Goal: Complete application form: Complete application form

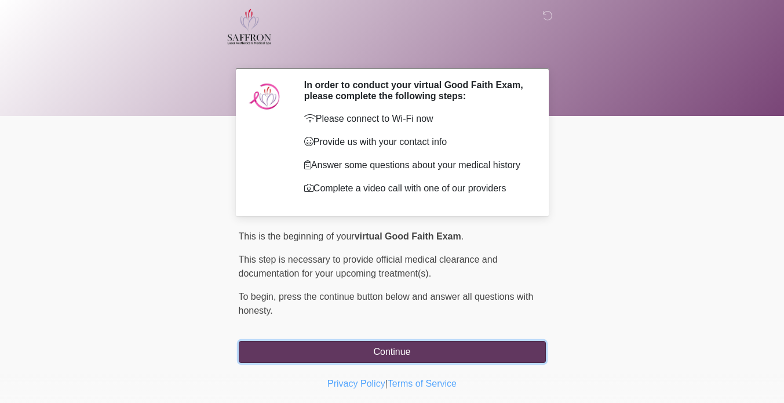
click at [469, 345] on button "Continue" at bounding box center [392, 352] width 307 height 22
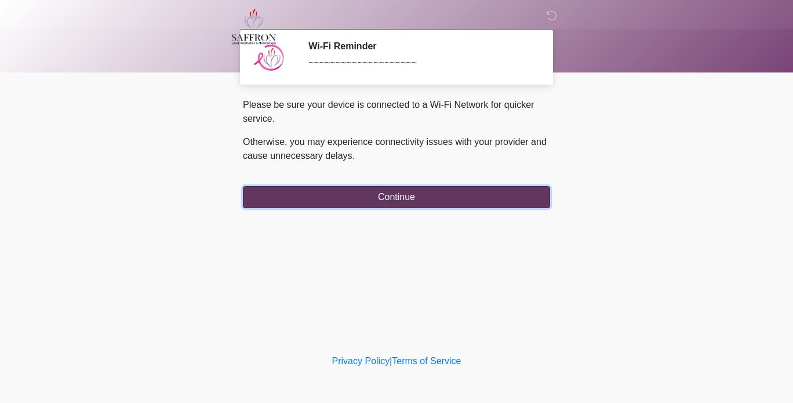
click at [460, 203] on button "Continue" at bounding box center [396, 197] width 307 height 22
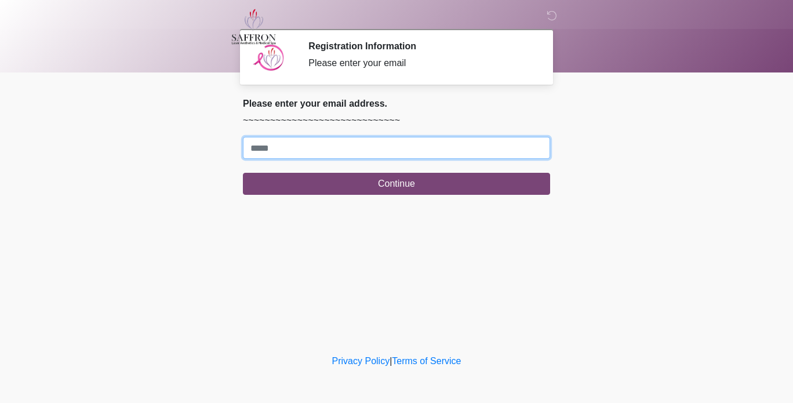
click at [455, 154] on input "Where should we email your treatment plan?" at bounding box center [396, 148] width 307 height 22
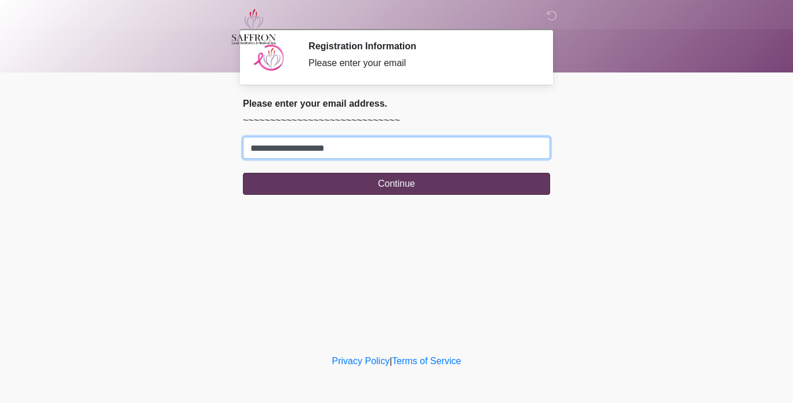
type input "**********"
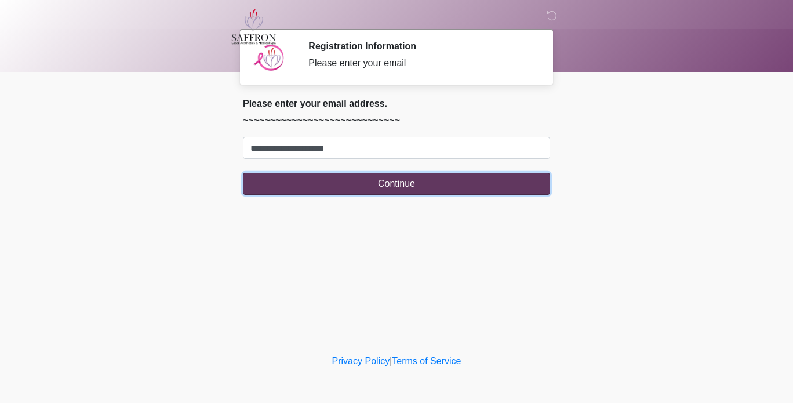
click at [504, 185] on button "Continue" at bounding box center [396, 184] width 307 height 22
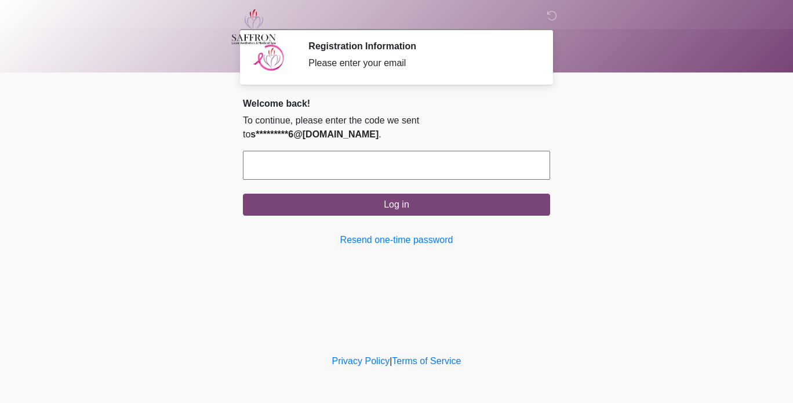
click at [515, 151] on input "text" at bounding box center [396, 165] width 307 height 29
type input "******"
click at [243, 194] on button "Log in" at bounding box center [396, 205] width 307 height 22
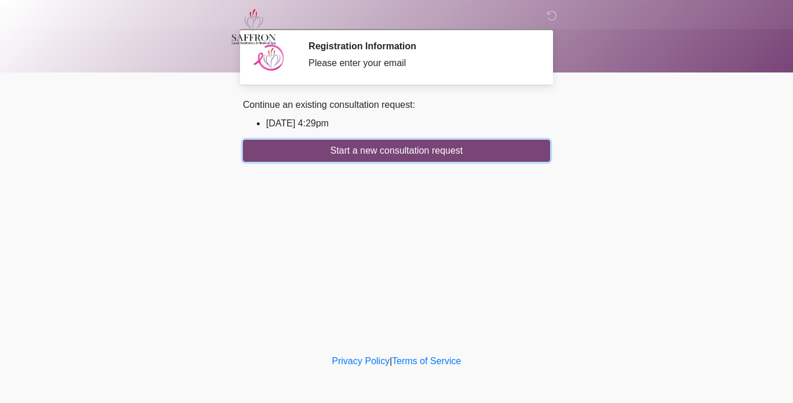
click at [515, 151] on button "Start a new consultation request" at bounding box center [396, 151] width 307 height 22
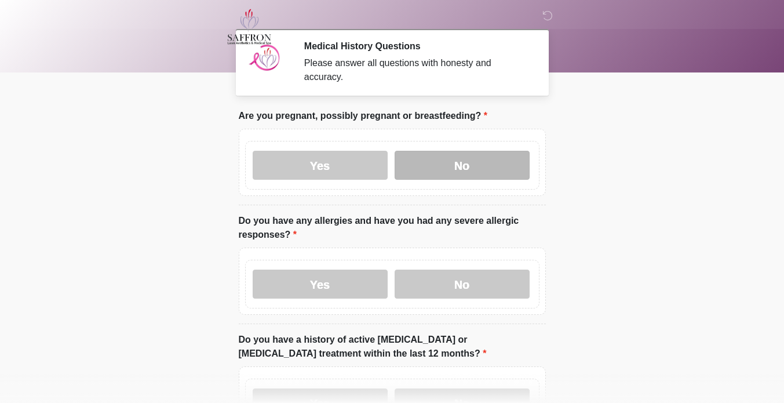
click at [460, 154] on label "No" at bounding box center [462, 165] width 135 height 29
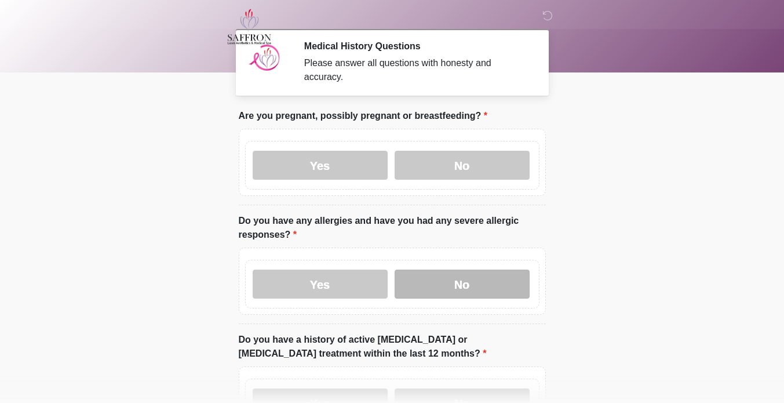
click at [470, 286] on label "No" at bounding box center [462, 284] width 135 height 29
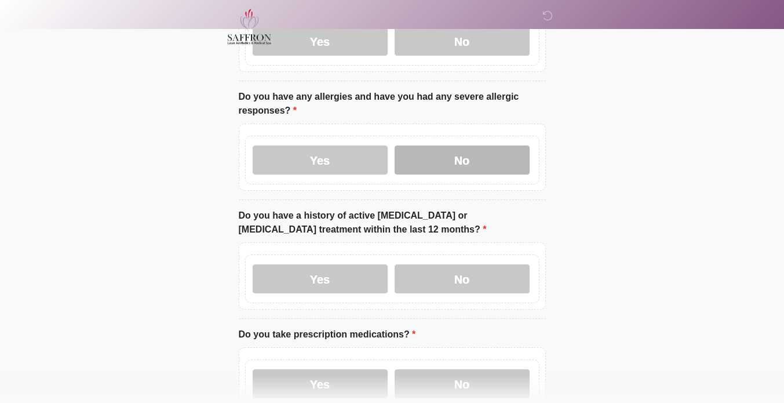
scroll to position [168, 0]
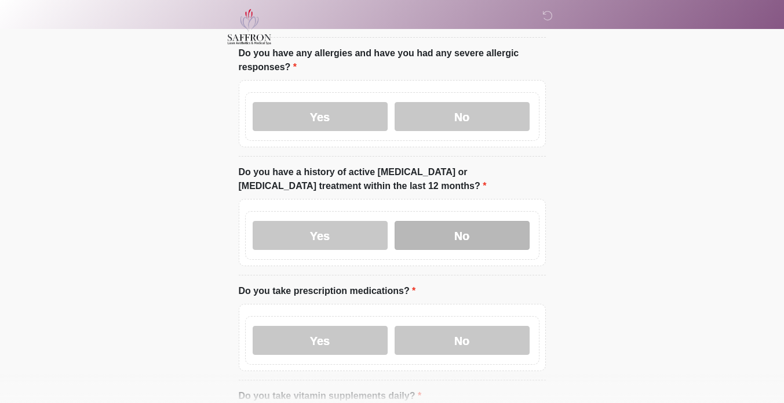
click at [485, 231] on label "No" at bounding box center [462, 235] width 135 height 29
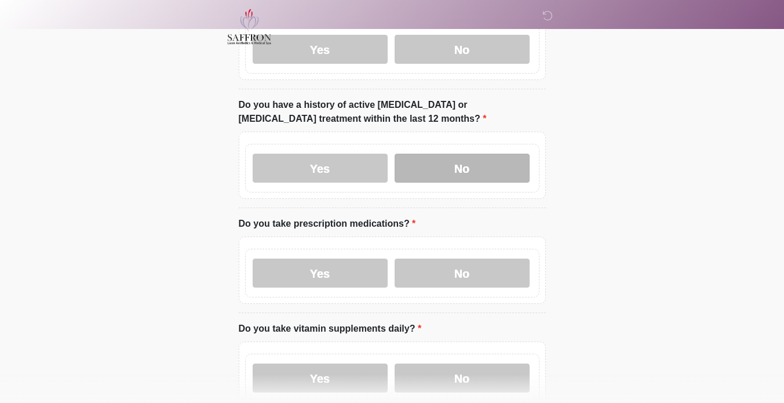
scroll to position [237, 0]
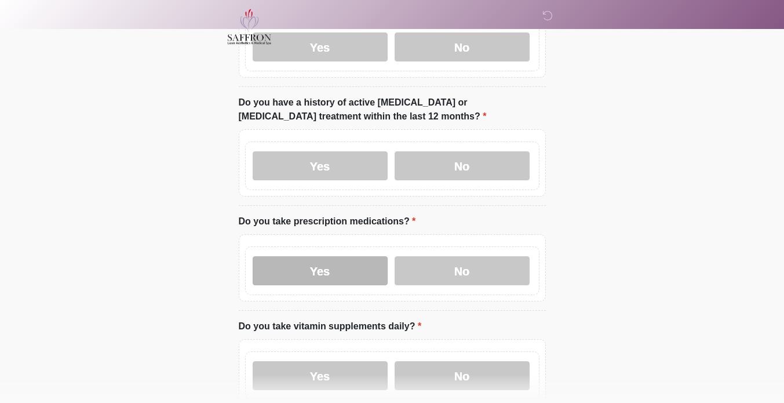
click at [292, 269] on label "Yes" at bounding box center [320, 270] width 135 height 29
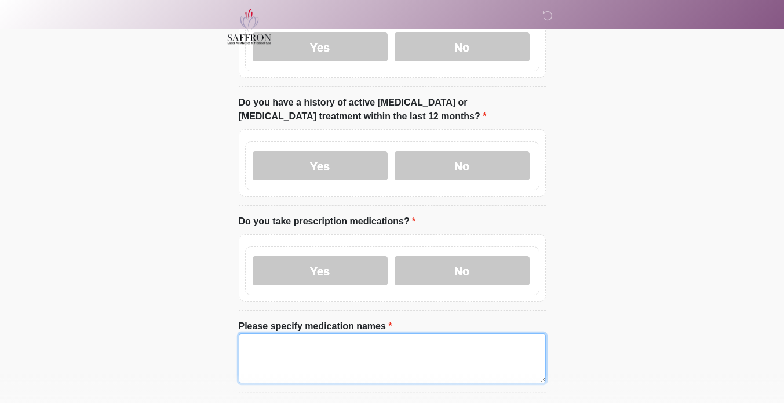
click at [309, 353] on textarea "Please specify medication names" at bounding box center [392, 358] width 307 height 50
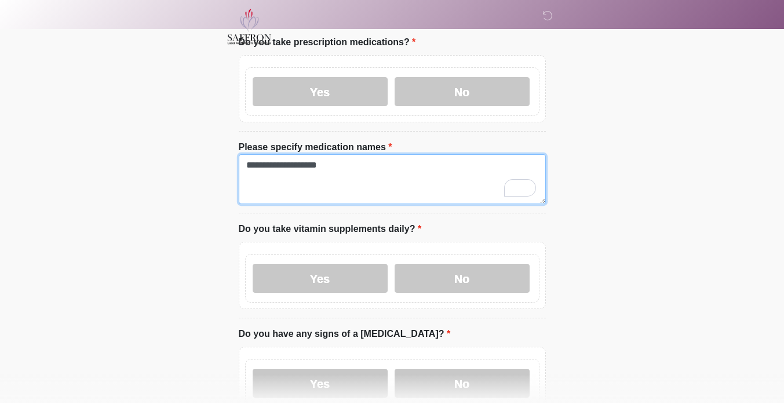
scroll to position [417, 0]
type textarea "**********"
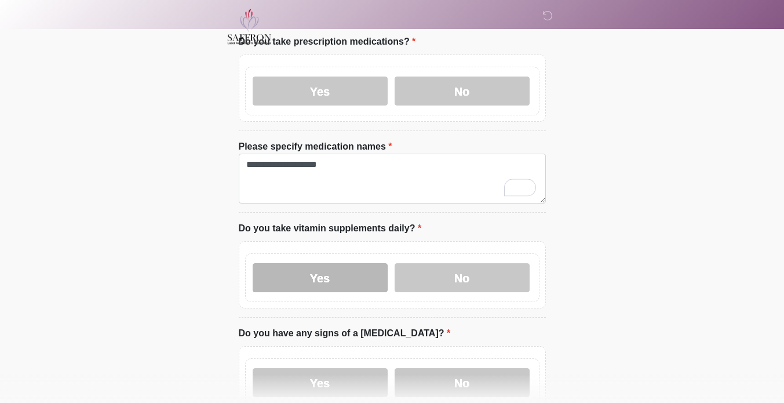
click at [305, 270] on label "Yes" at bounding box center [320, 277] width 135 height 29
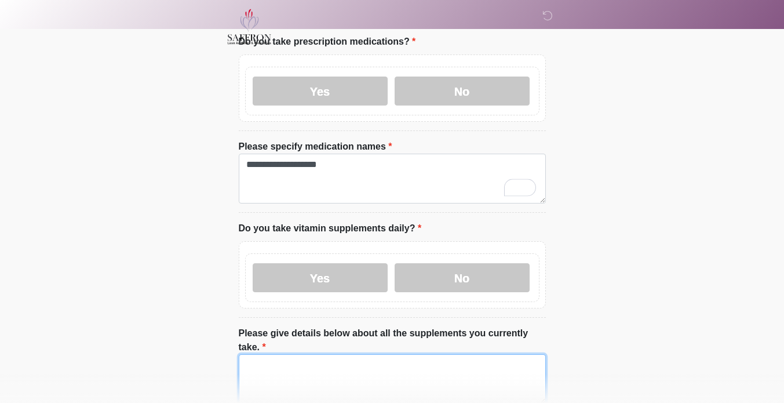
click at [275, 354] on textarea "Please give details below about all the supplements you currently take." at bounding box center [392, 379] width 307 height 50
type textarea "*"
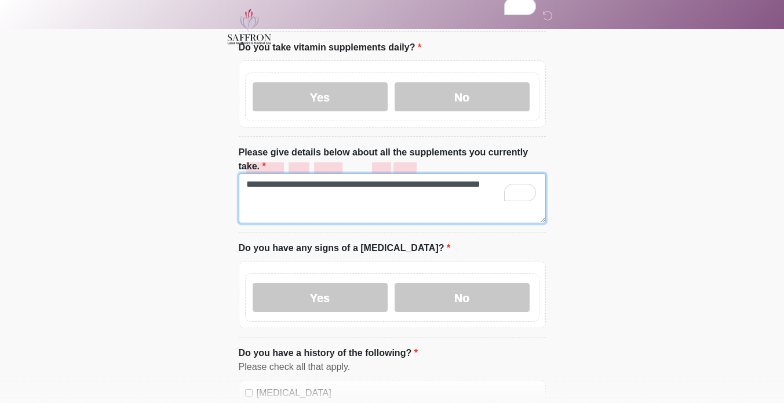
scroll to position [598, 0]
type textarea "**********"
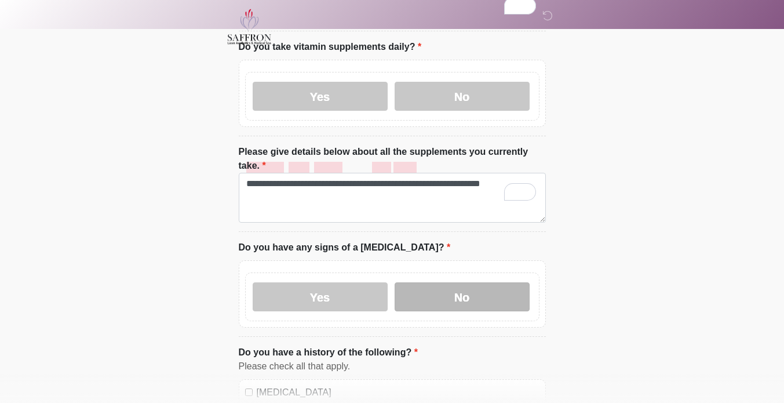
click at [445, 282] on label "No" at bounding box center [462, 296] width 135 height 29
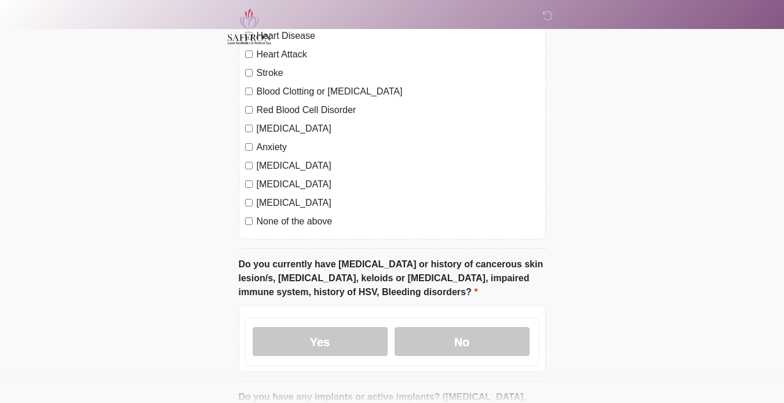
scroll to position [975, 0]
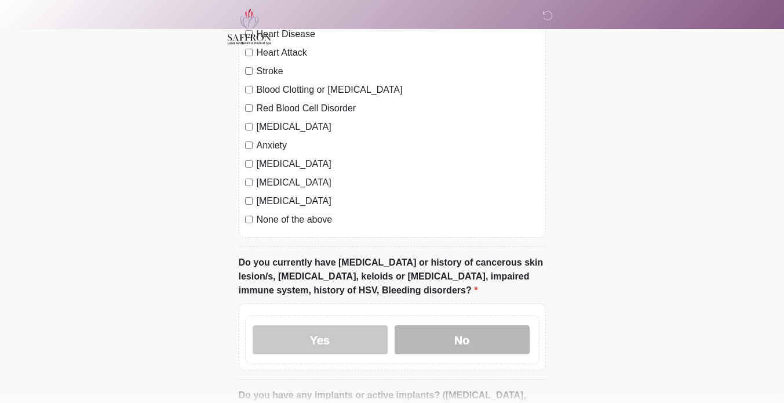
click at [445, 325] on label "No" at bounding box center [462, 339] width 135 height 29
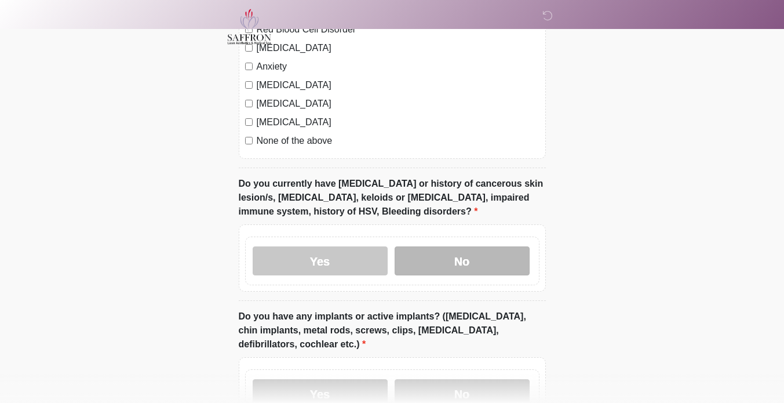
scroll to position [1096, 0]
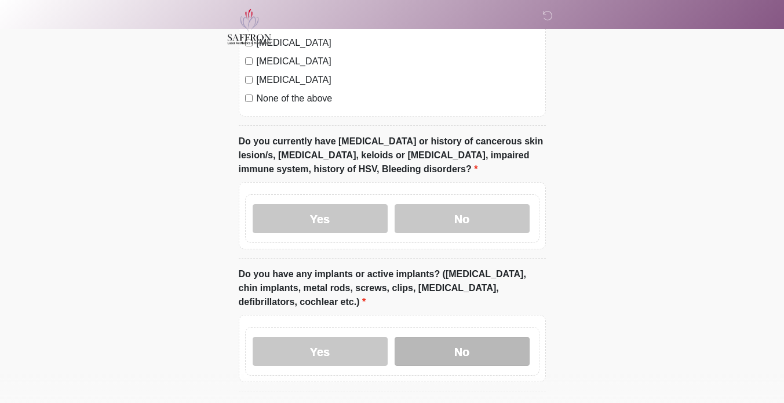
click at [443, 337] on label "No" at bounding box center [462, 351] width 135 height 29
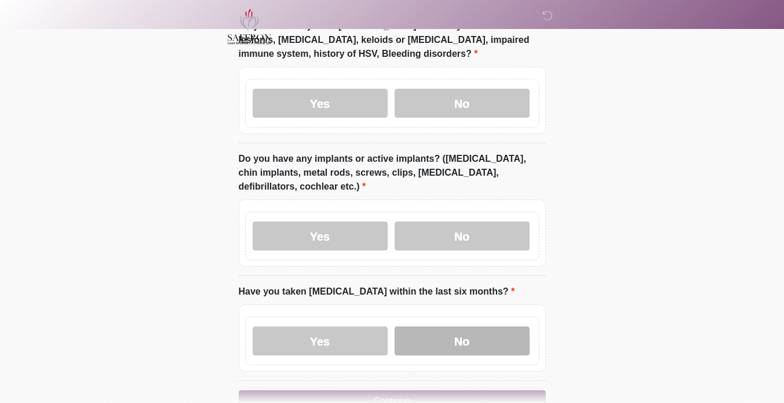
scroll to position [1212, 0]
click at [442, 326] on label "No" at bounding box center [462, 340] width 135 height 29
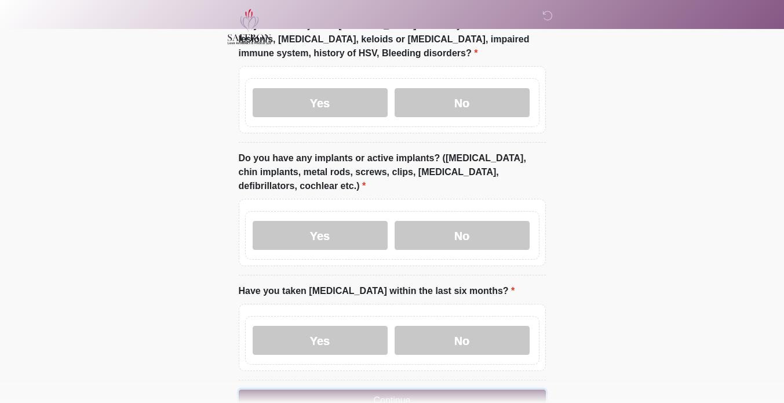
click at [388, 390] on button "Continue" at bounding box center [392, 401] width 307 height 22
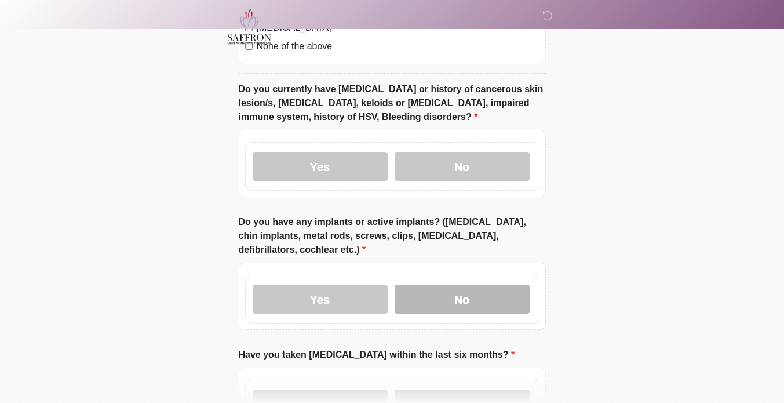
scroll to position [1255, 0]
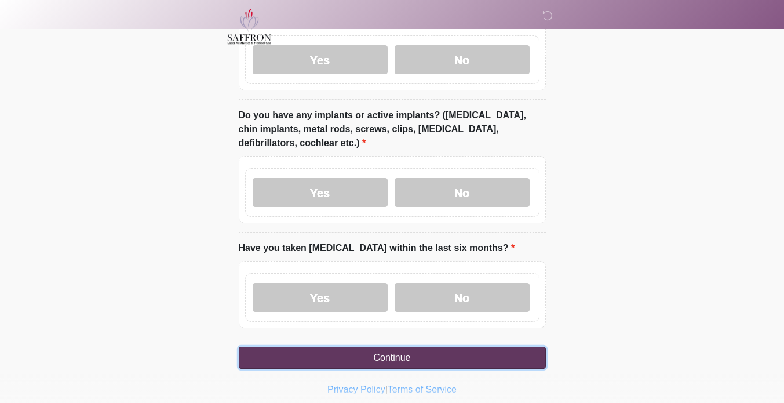
click at [392, 347] on button "Continue" at bounding box center [392, 358] width 307 height 22
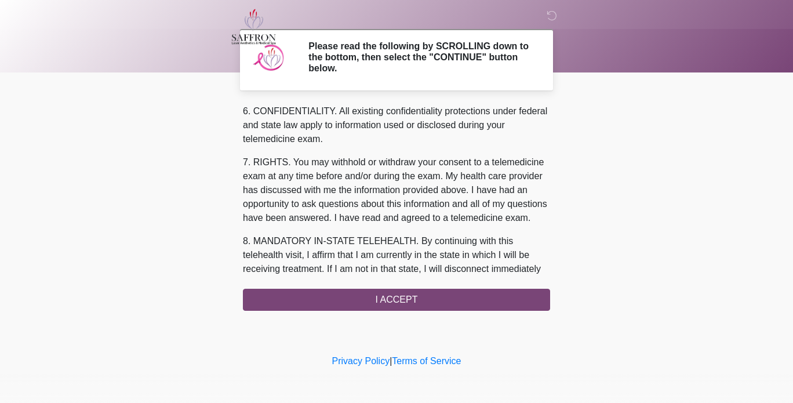
scroll to position [515, 0]
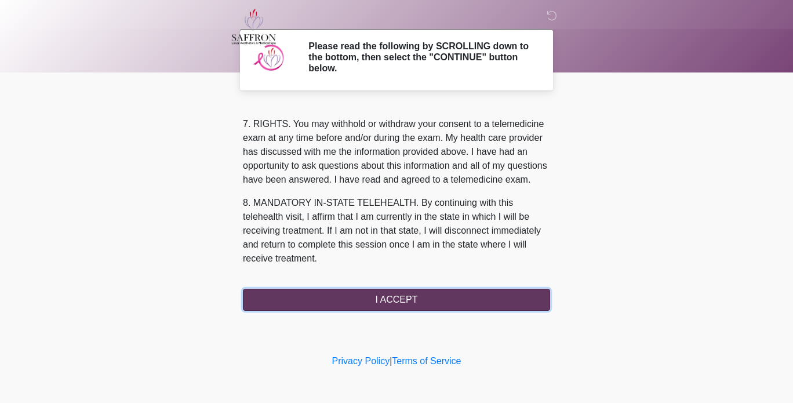
click at [370, 299] on button "I ACCEPT" at bounding box center [396, 300] width 307 height 22
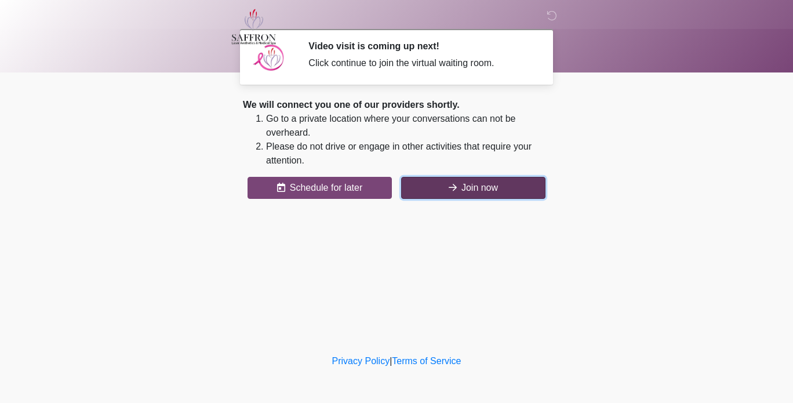
click at [468, 192] on button "Join now" at bounding box center [473, 188] width 144 height 22
